Goal: Information Seeking & Learning: Learn about a topic

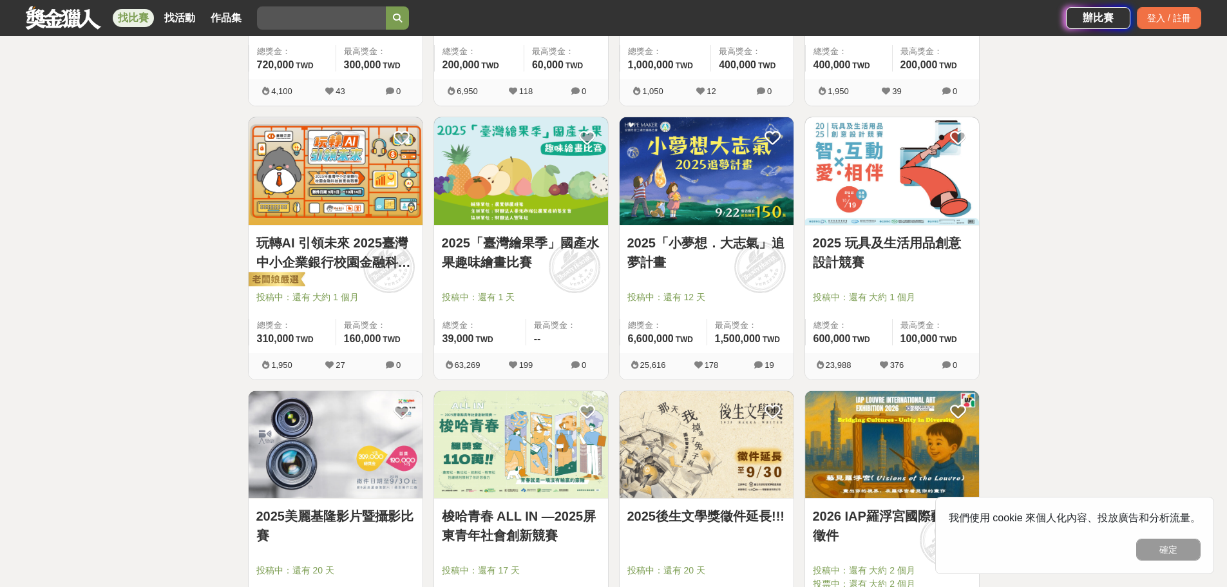
scroll to position [1031, 0]
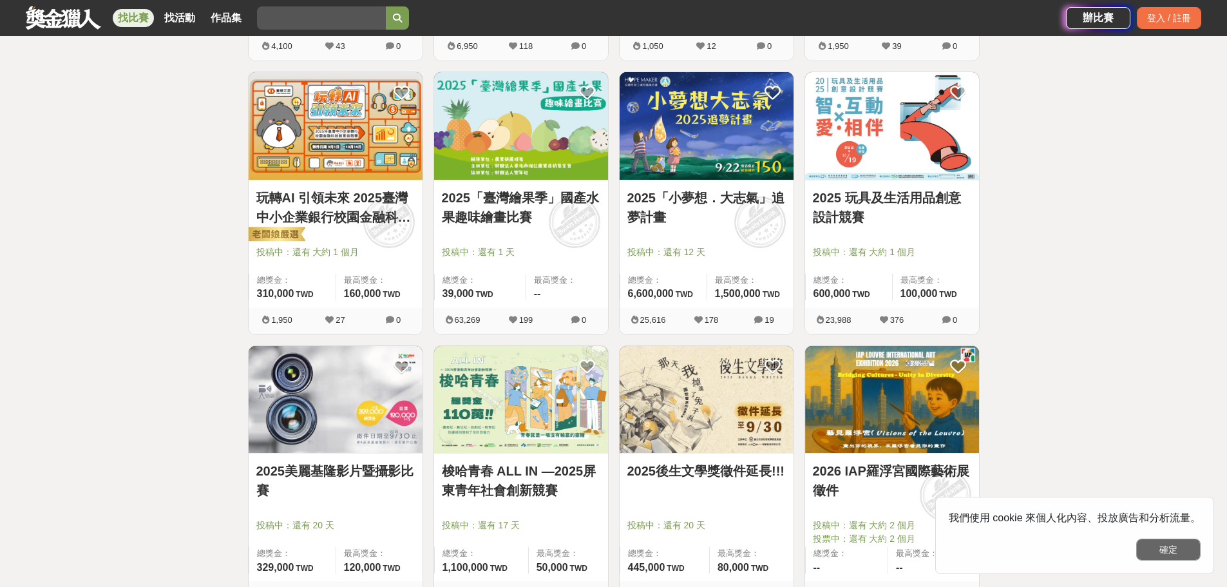
click at [1179, 559] on button "確定" at bounding box center [1168, 550] width 64 height 22
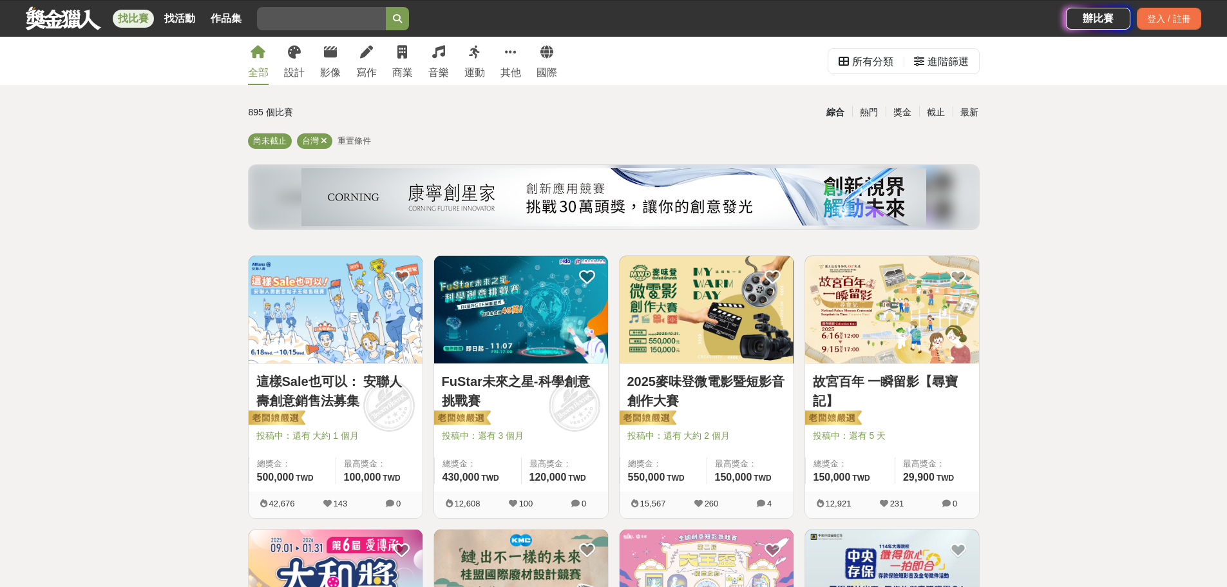
scroll to position [26, 0]
click at [507, 64] on link "其他" at bounding box center [511, 61] width 21 height 48
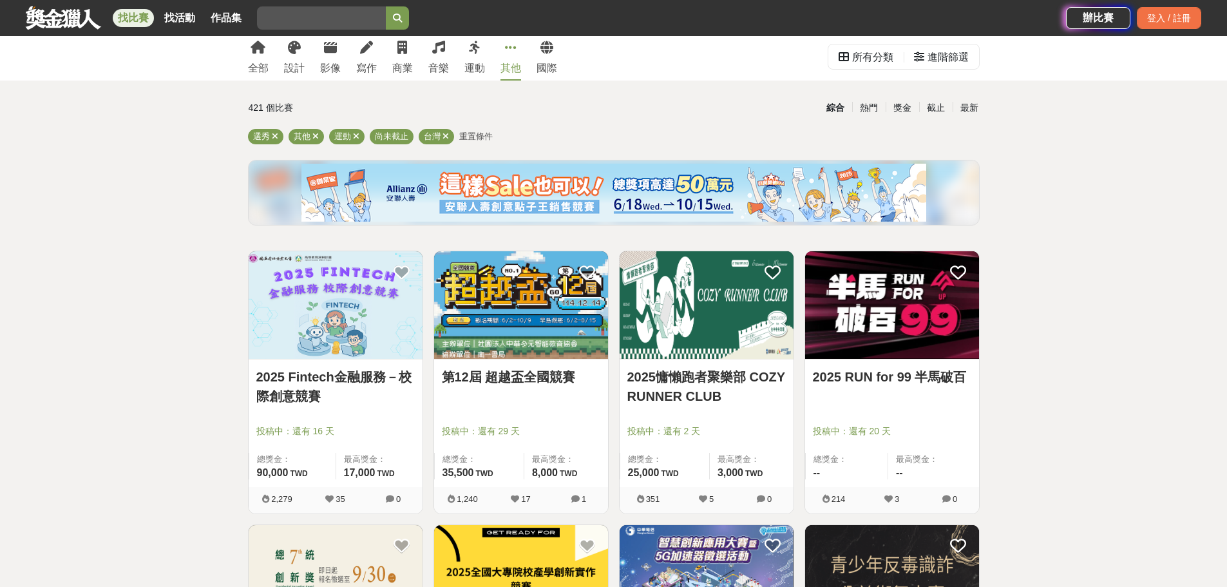
scroll to position [26, 0]
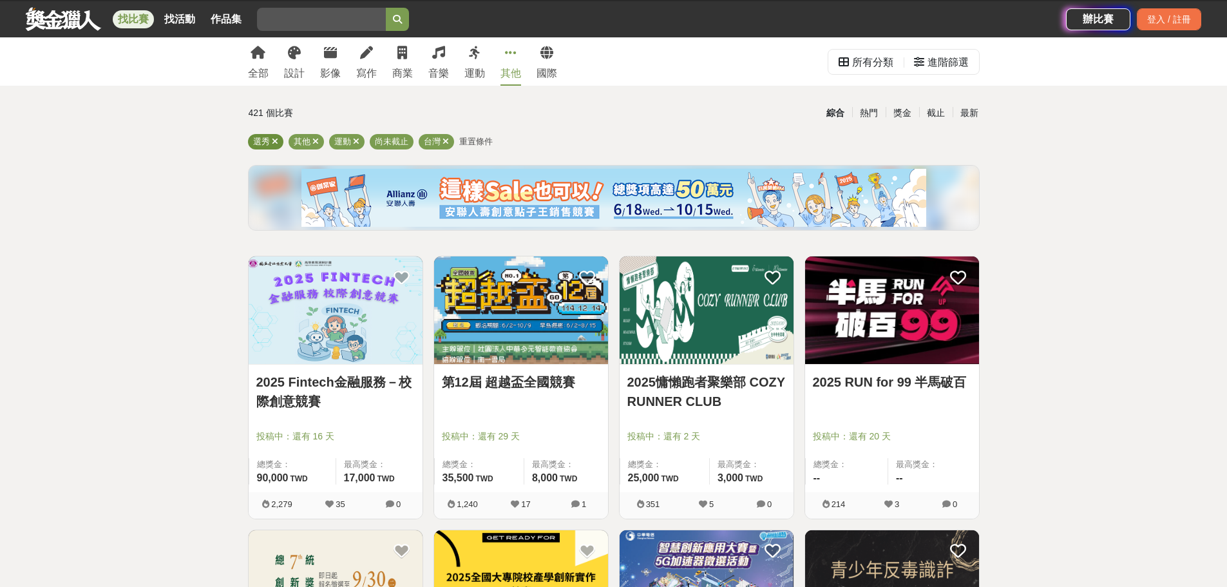
click at [276, 140] on icon at bounding box center [275, 141] width 6 height 8
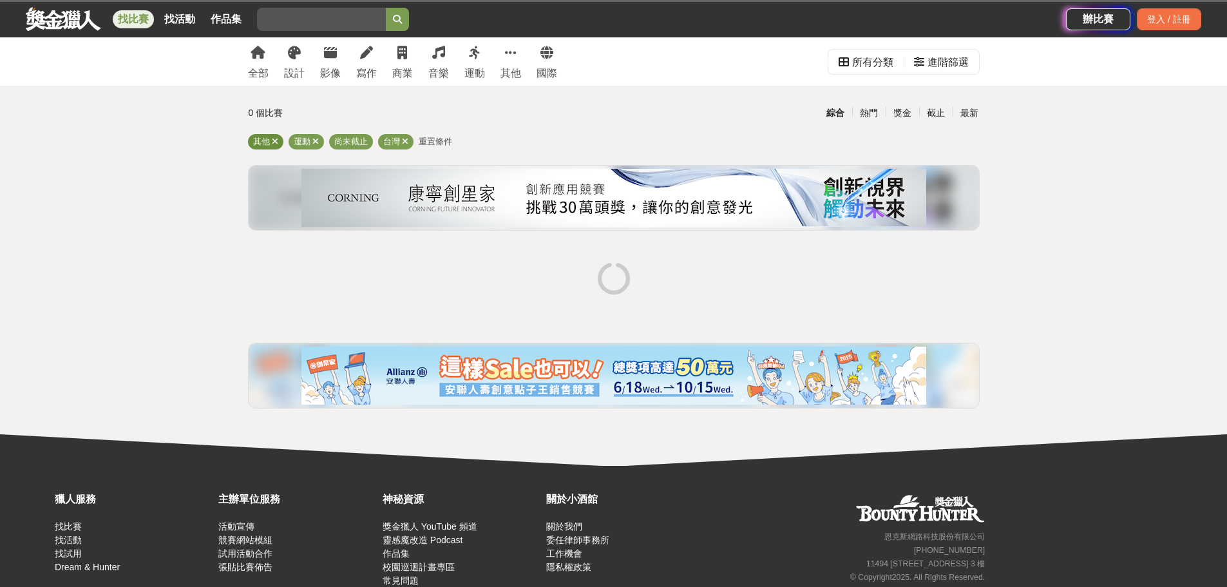
click at [276, 140] on icon at bounding box center [275, 141] width 6 height 8
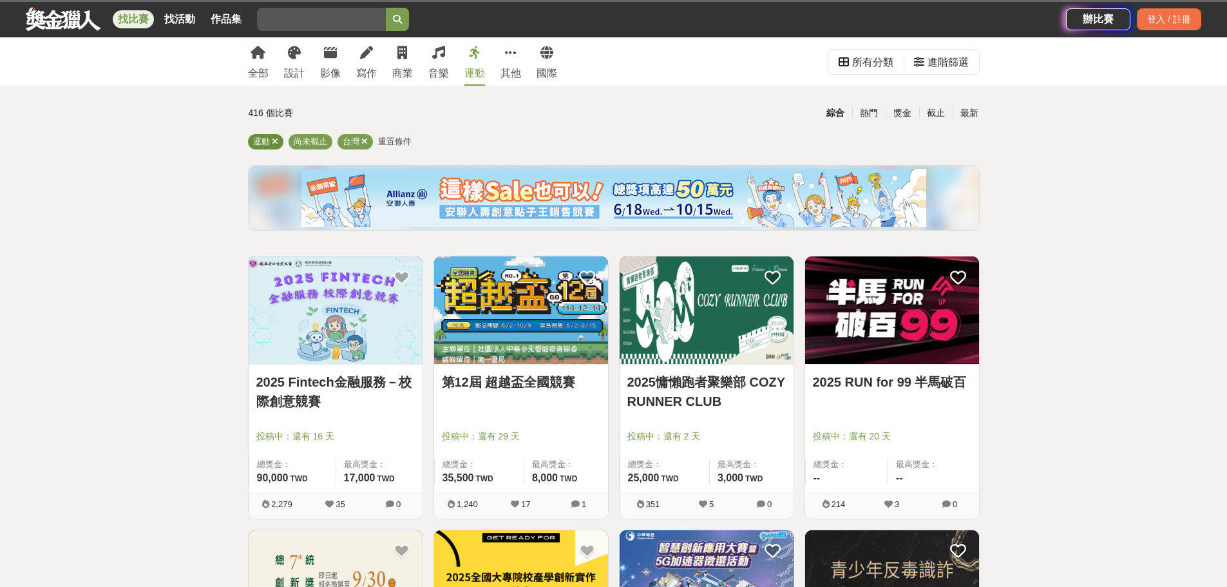
click at [276, 140] on icon at bounding box center [275, 141] width 6 height 8
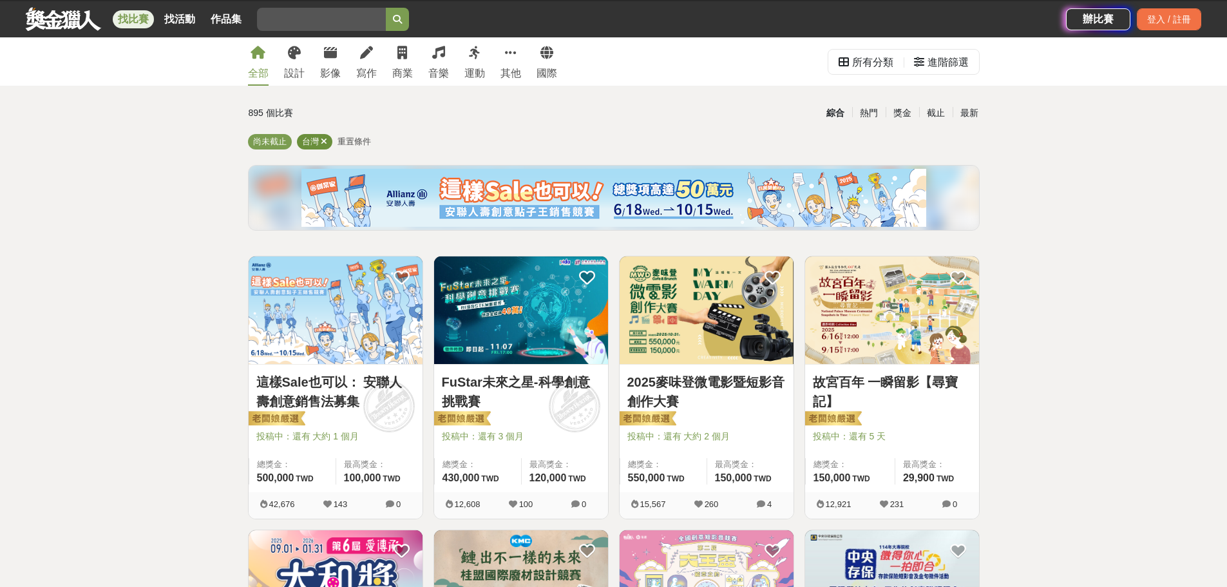
click at [327, 143] on div "台灣" at bounding box center [314, 141] width 35 height 15
click at [321, 141] on icon at bounding box center [324, 141] width 6 height 8
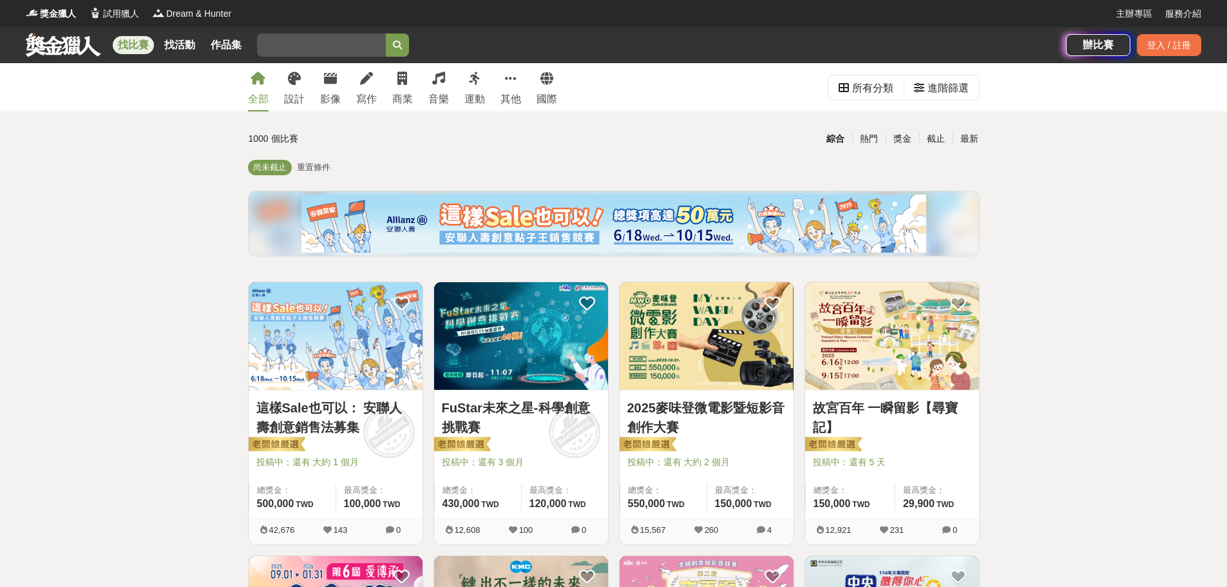
click at [349, 364] on img at bounding box center [336, 336] width 174 height 108
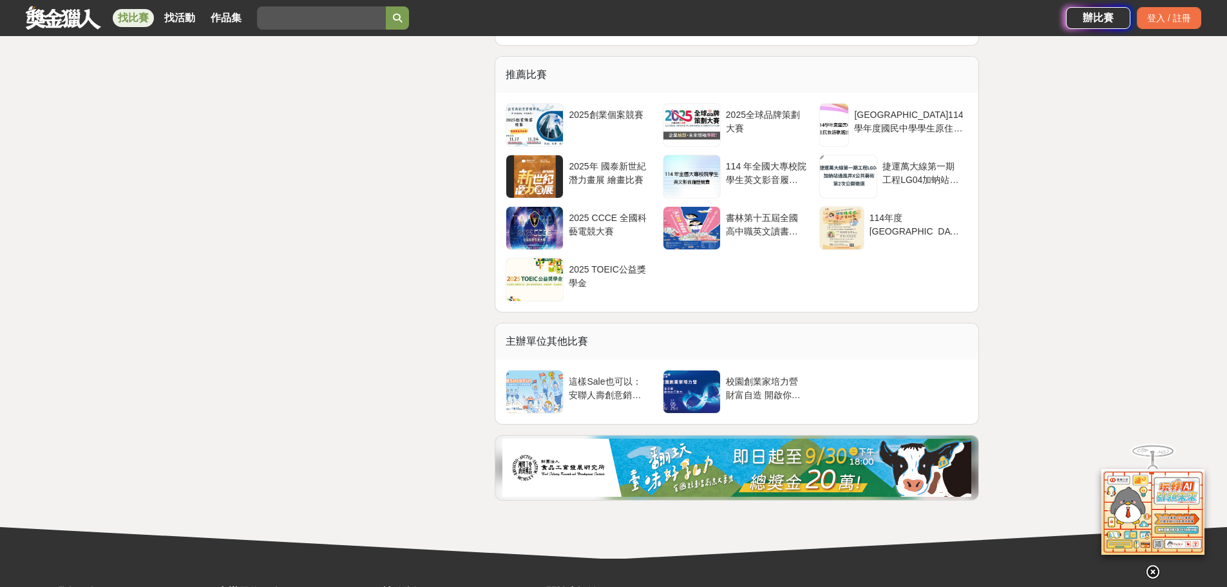
scroll to position [3414, 0]
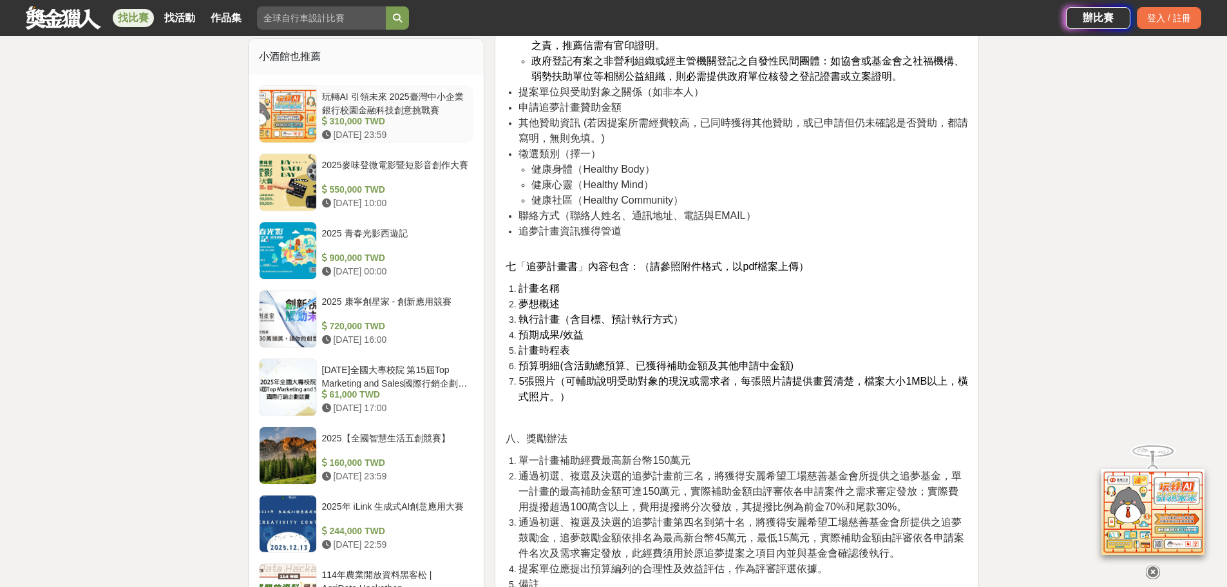
scroll to position [1546, 0]
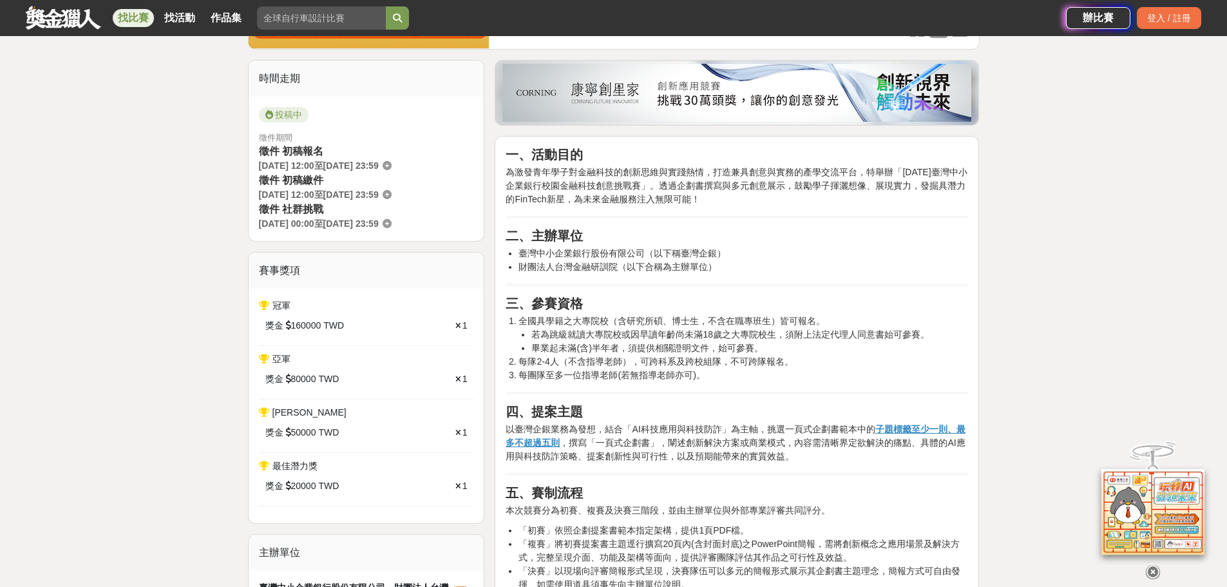
scroll to position [322, 0]
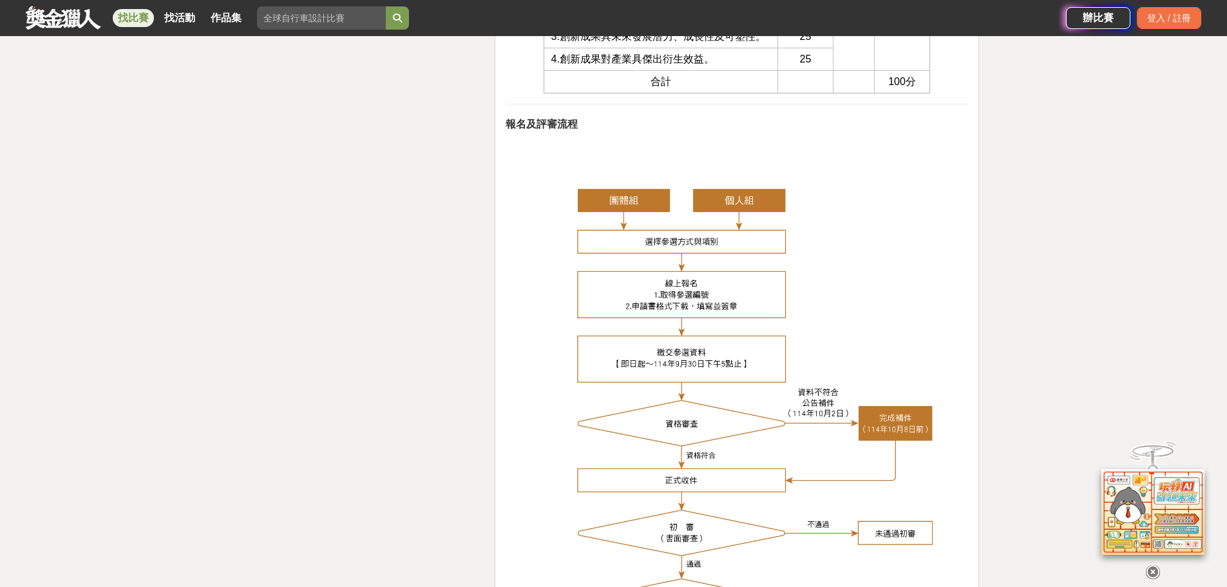
scroll to position [4316, 0]
